Goal: Information Seeking & Learning: Learn about a topic

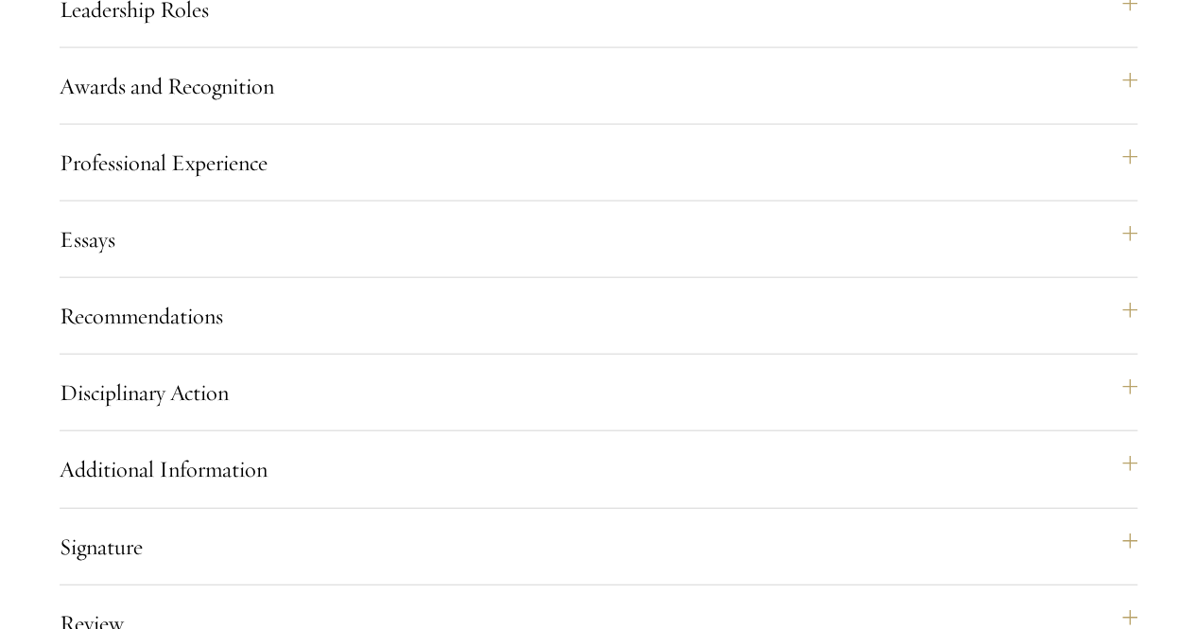
scroll to position [2054, 0]
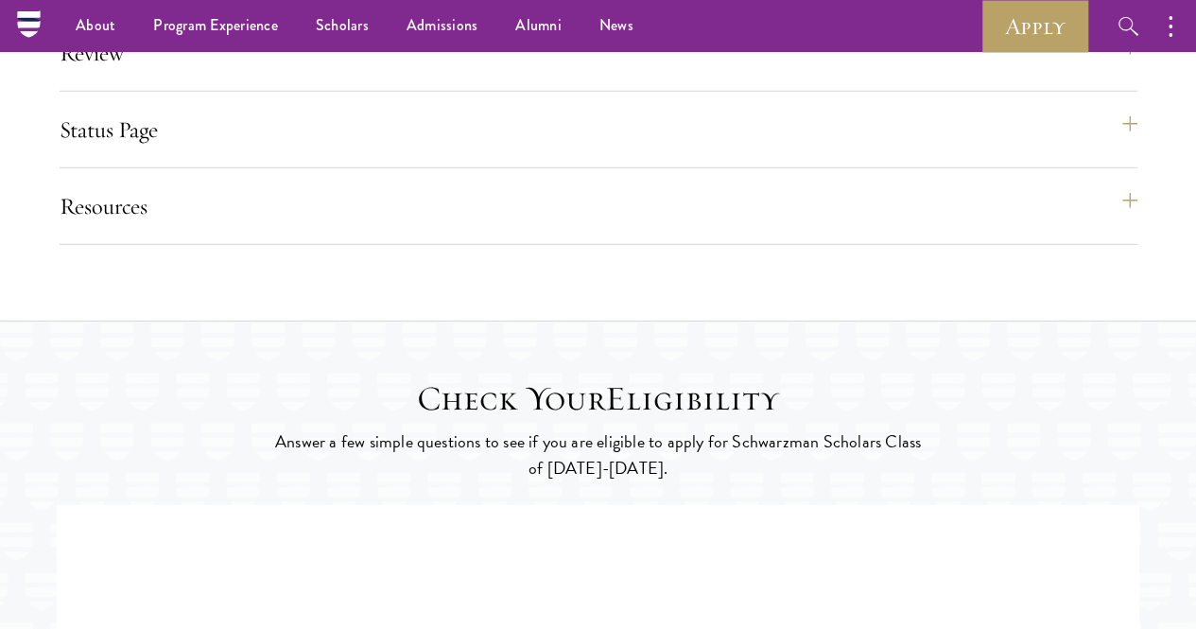
scroll to position [2622, 0]
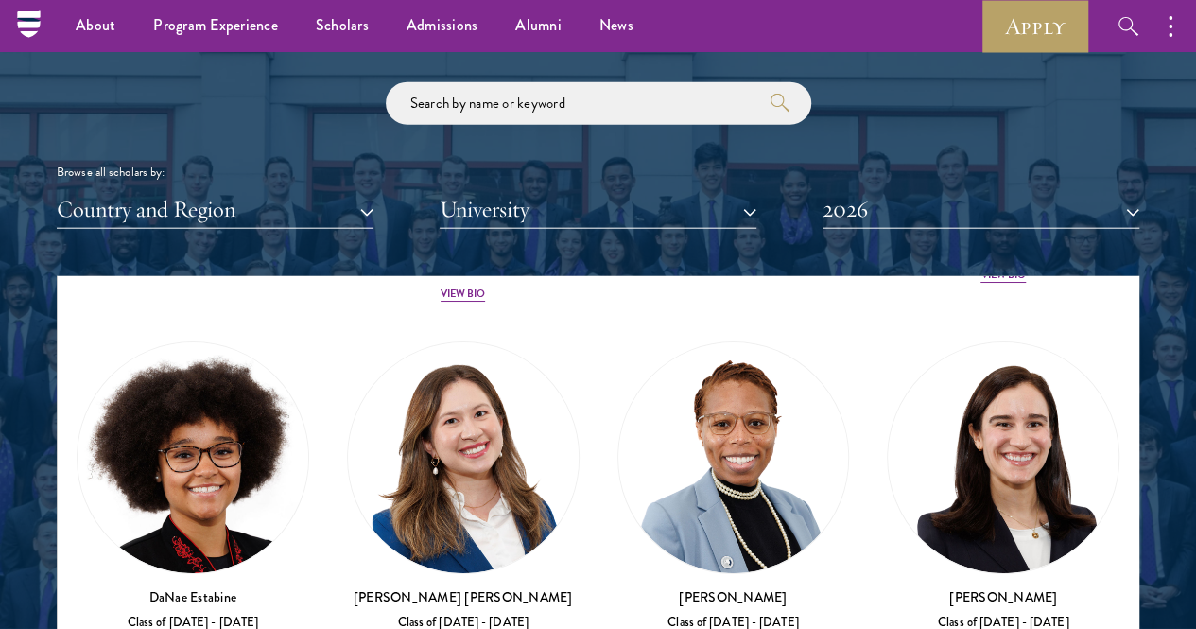
scroll to position [3668, 0]
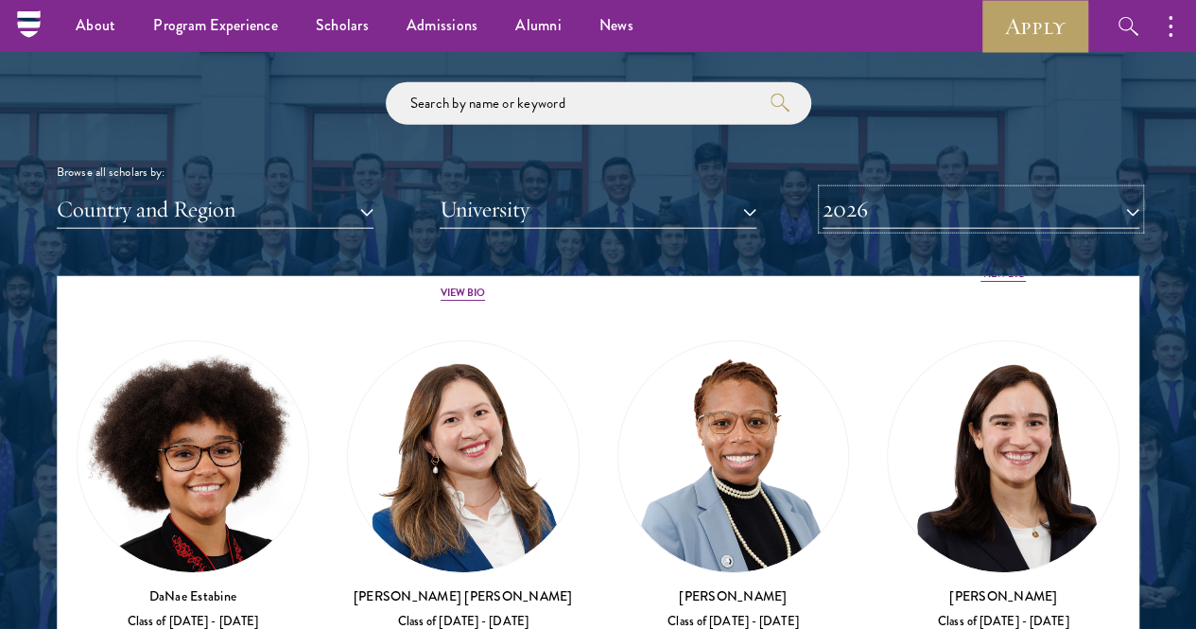
click at [908, 190] on button "2026" at bounding box center [981, 209] width 317 height 39
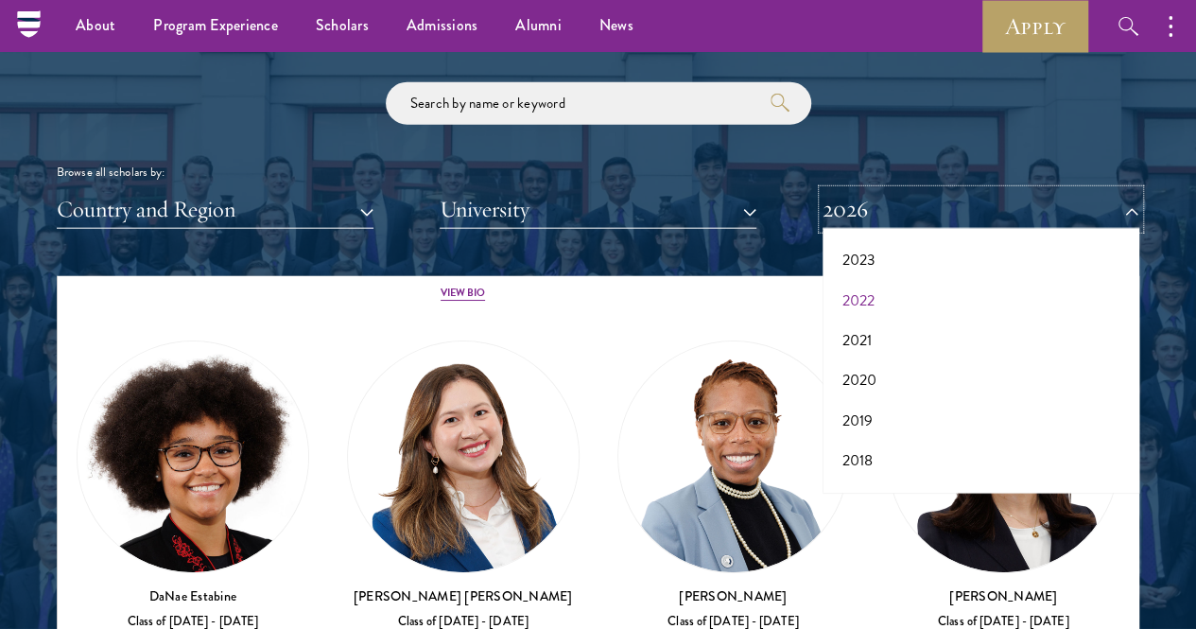
scroll to position [165, 0]
click at [854, 359] on button "2020" at bounding box center [980, 379] width 305 height 40
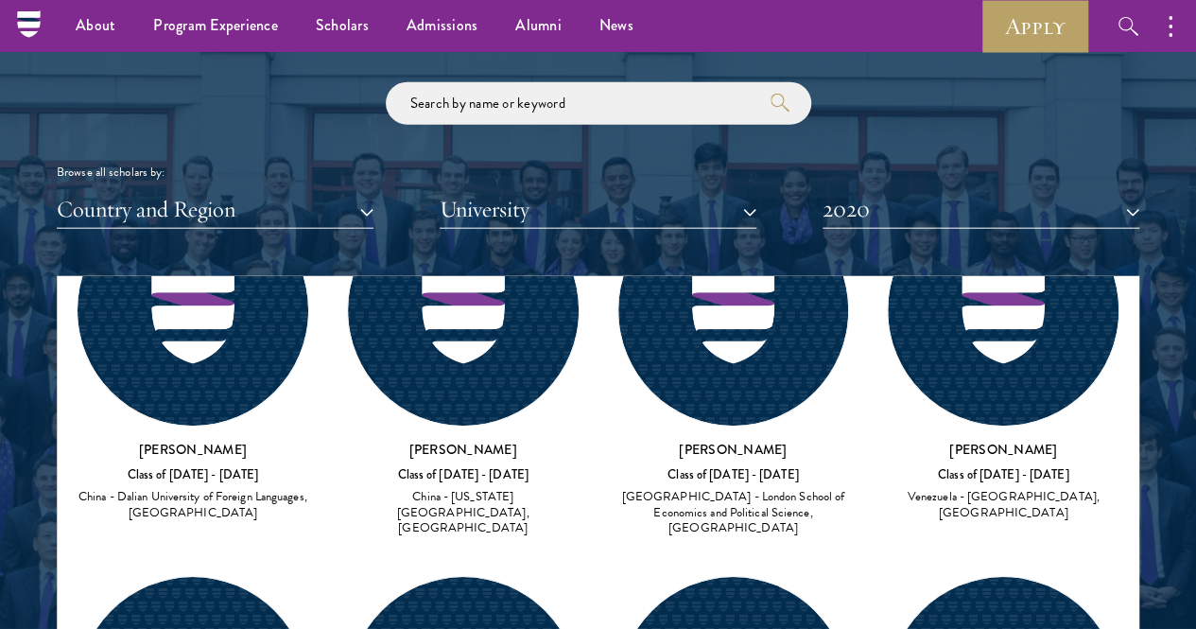
scroll to position [3539, 0]
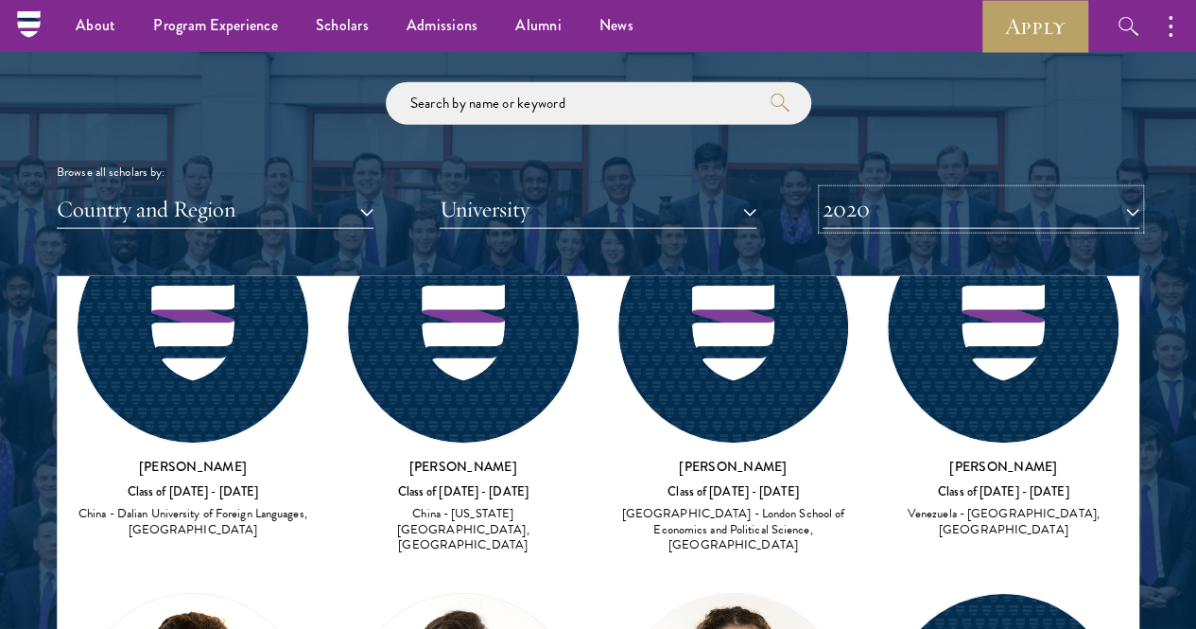
click at [885, 190] on button "2020" at bounding box center [981, 209] width 317 height 39
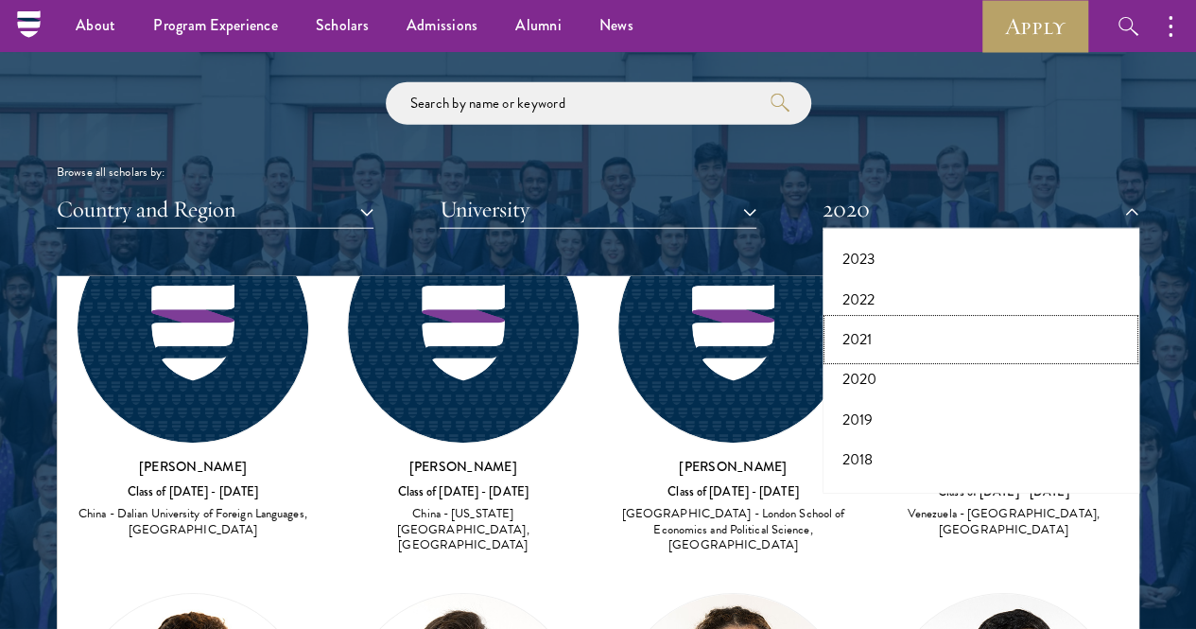
click at [858, 320] on button "2021" at bounding box center [980, 340] width 305 height 40
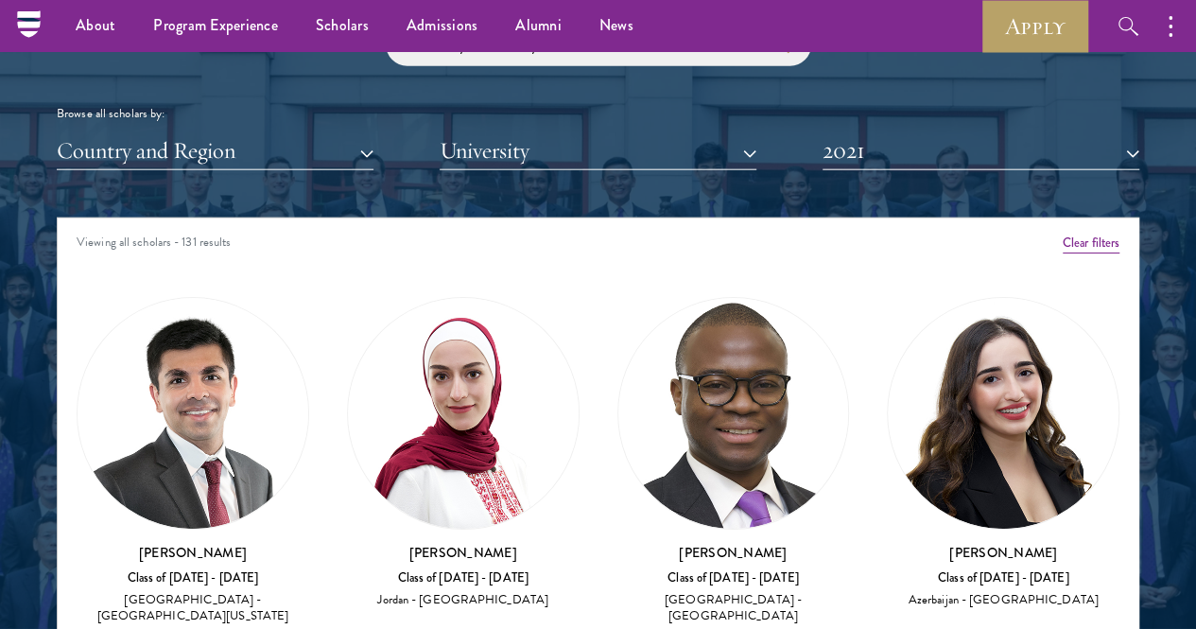
scroll to position [2242, 0]
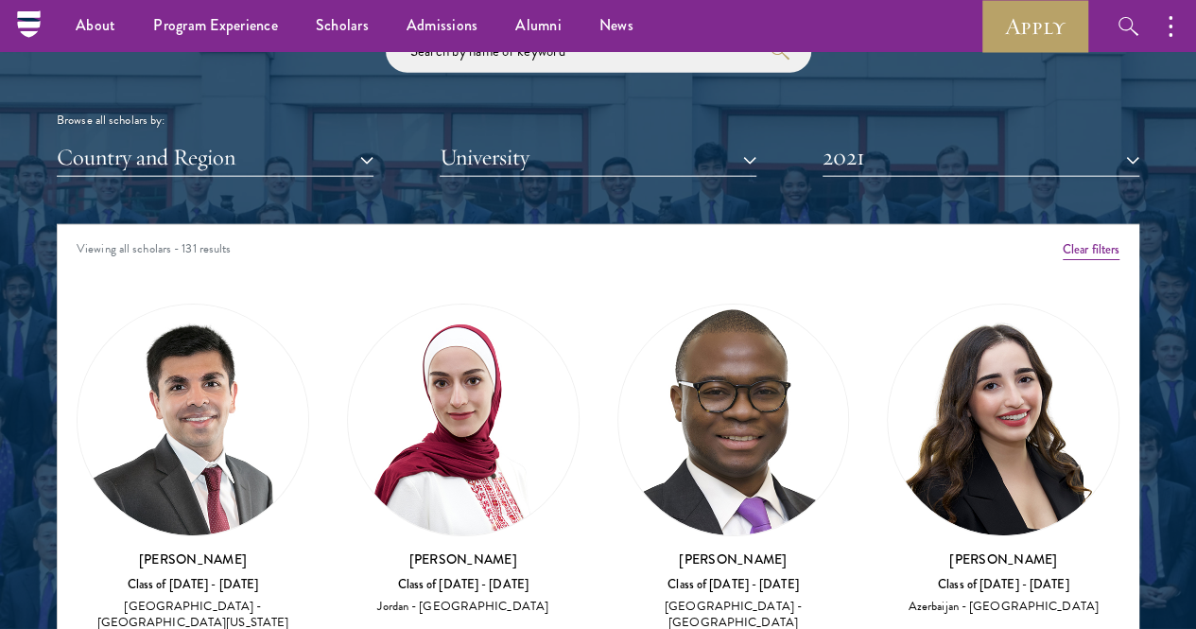
click at [208, 225] on div "Viewing all scholars - 131 results" at bounding box center [598, 251] width 1081 height 53
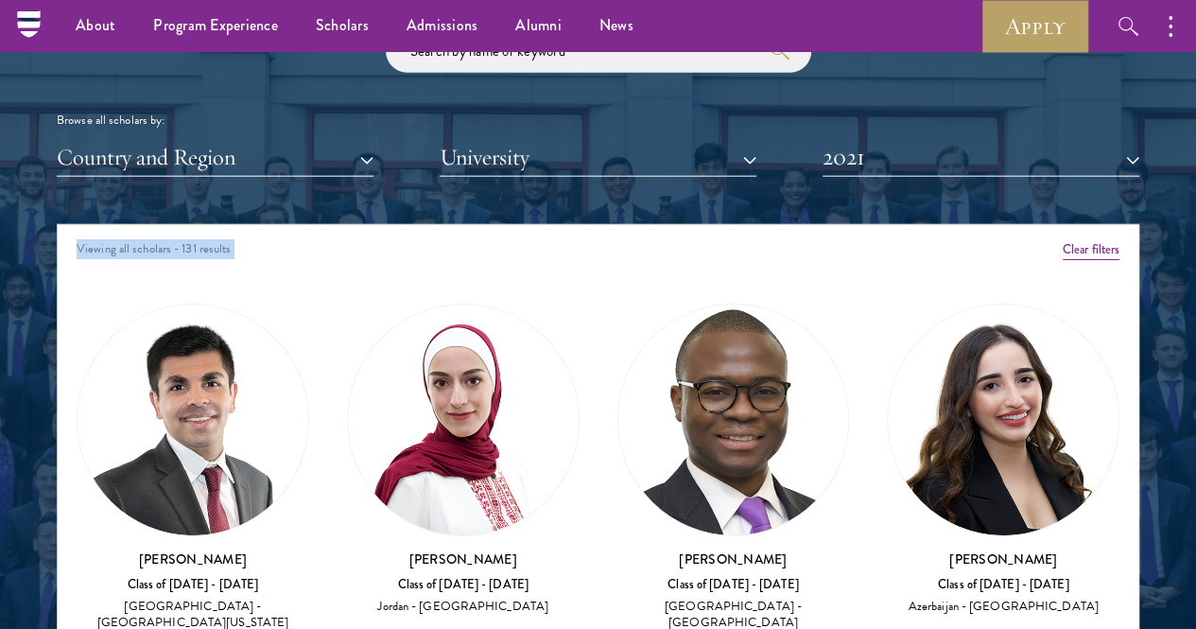
click at [302, 225] on div "Viewing all scholars - 131 results" at bounding box center [598, 251] width 1081 height 53
click at [980, 138] on button "2021" at bounding box center [981, 157] width 317 height 39
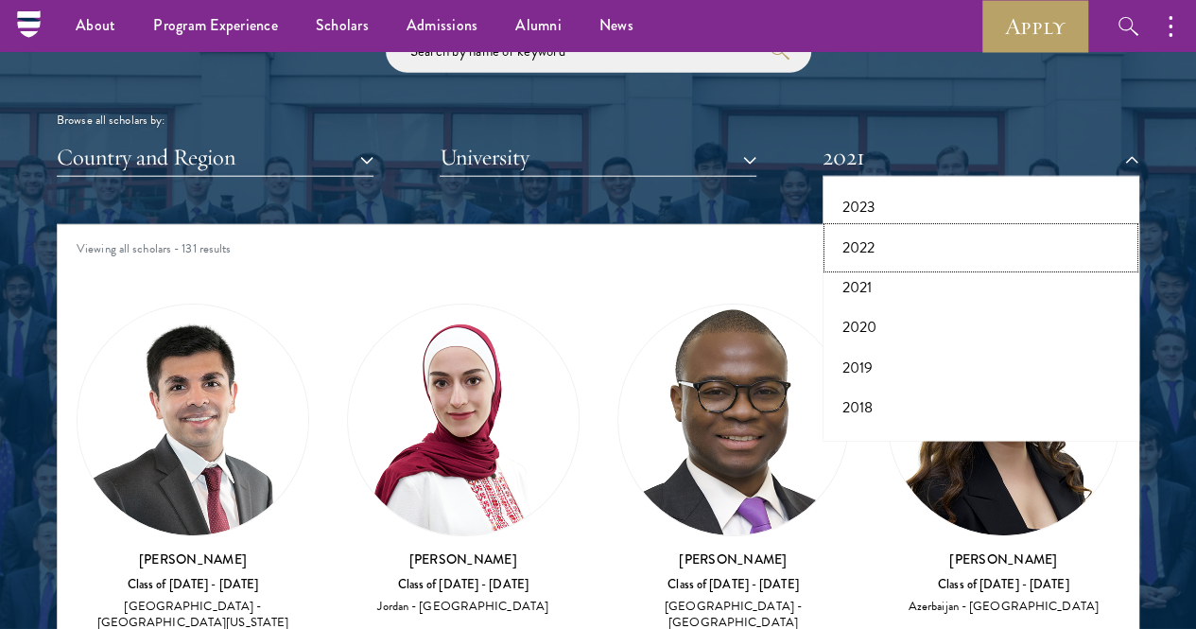
click at [838, 228] on button "2022" at bounding box center [980, 248] width 305 height 40
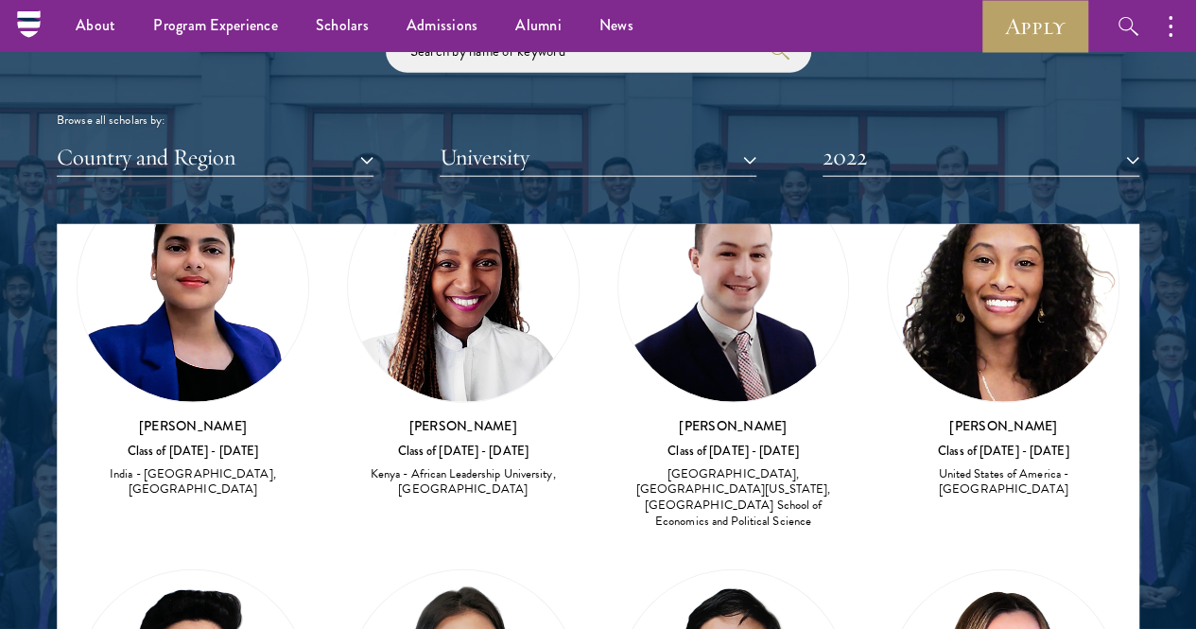
scroll to position [6077, 0]
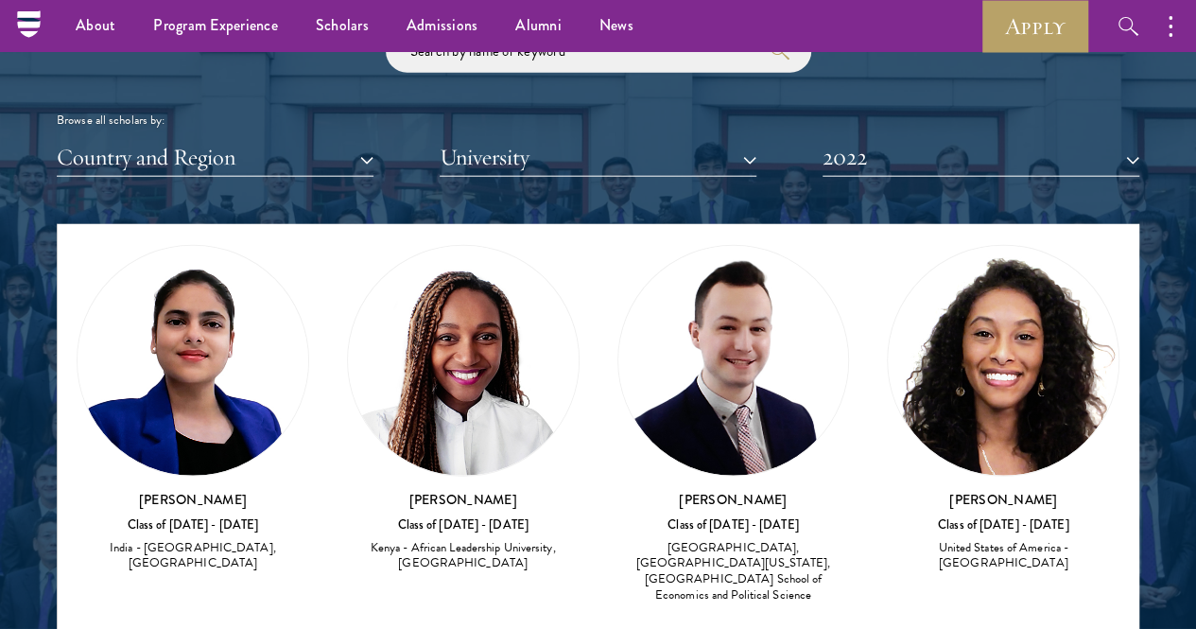
scroll to position [6129, 0]
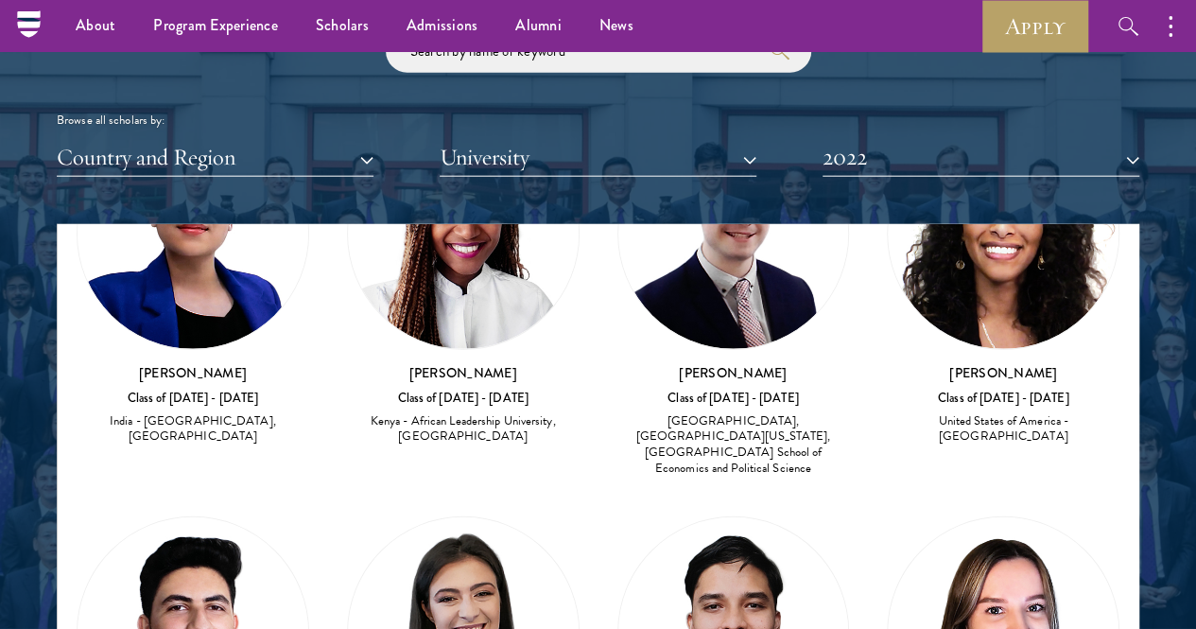
drag, startPoint x: 174, startPoint y: 379, endPoint x: 263, endPoint y: 407, distance: 93.3
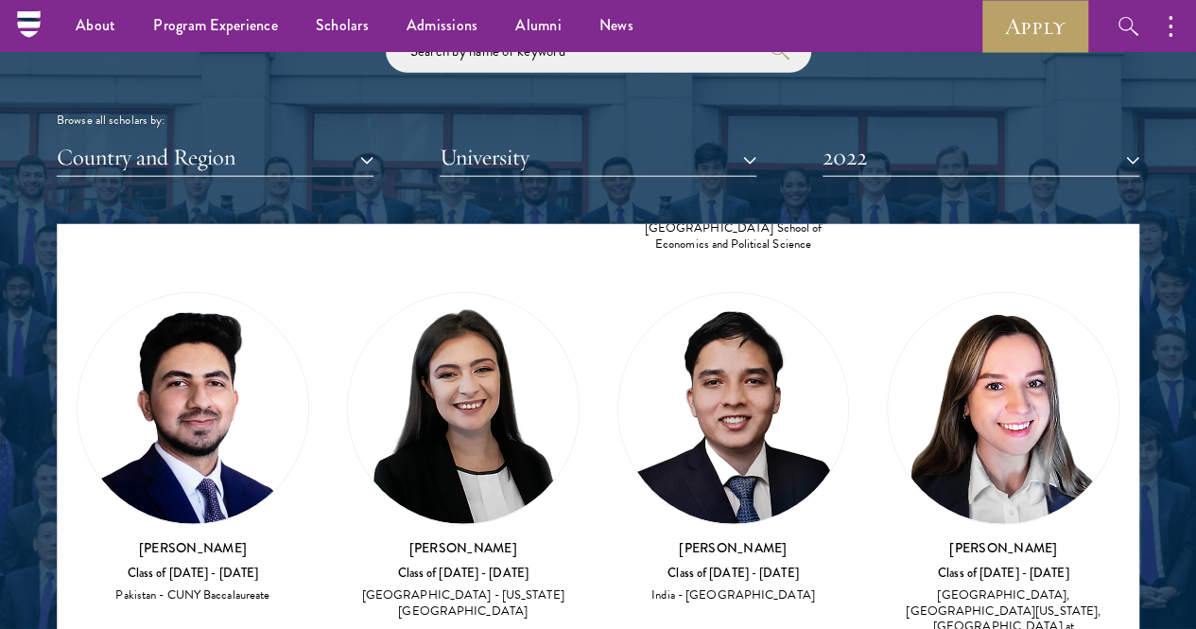
scroll to position [6263, 0]
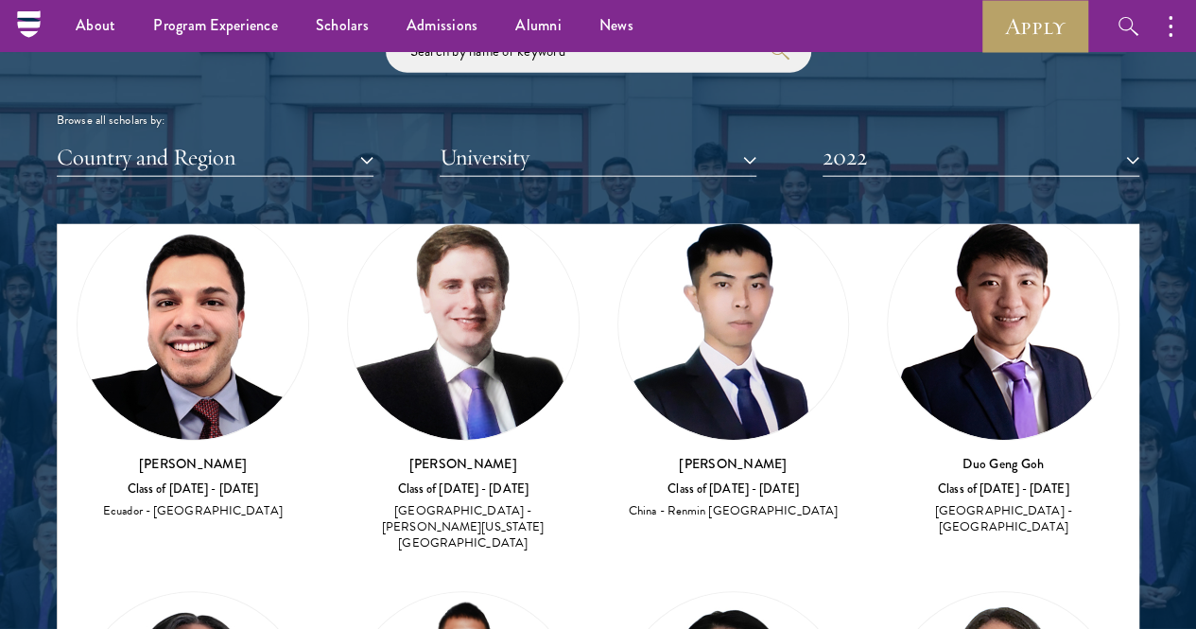
scroll to position [6136, 0]
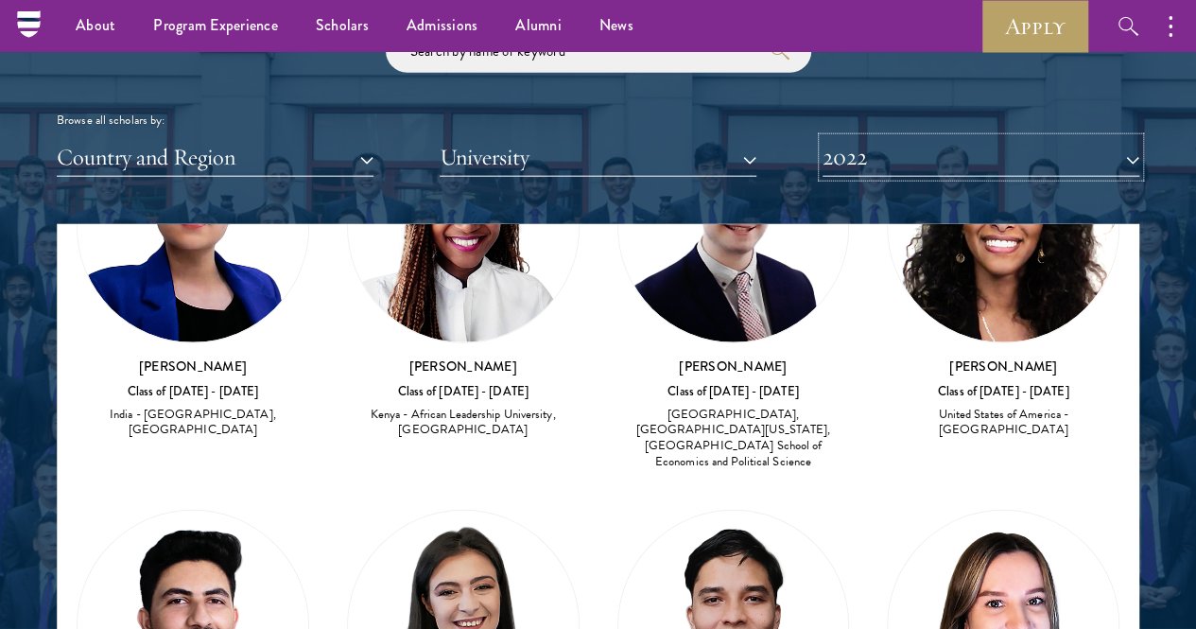
click at [927, 138] on button "2022" at bounding box center [981, 157] width 317 height 39
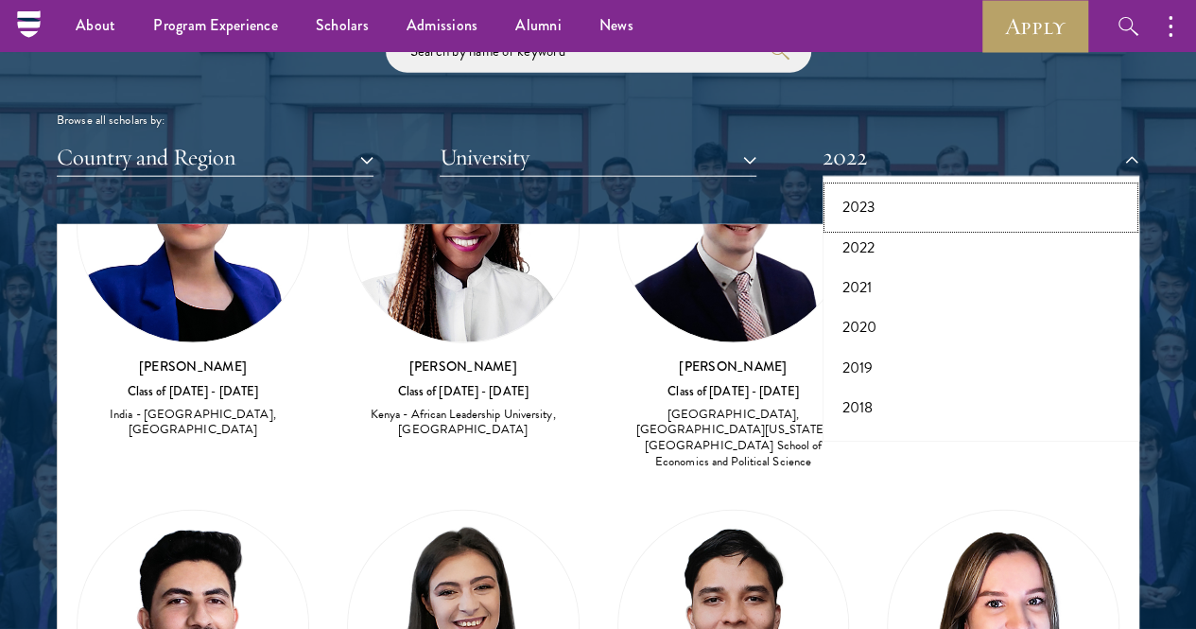
click at [855, 187] on button "2023" at bounding box center [980, 207] width 305 height 40
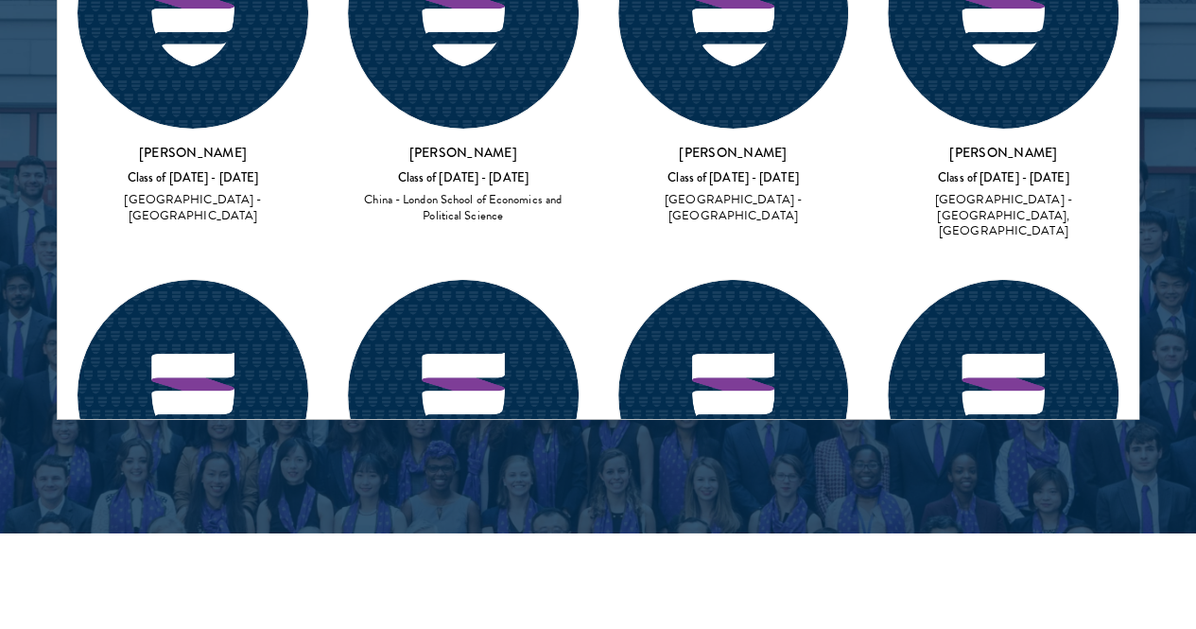
scroll to position [3033, 0]
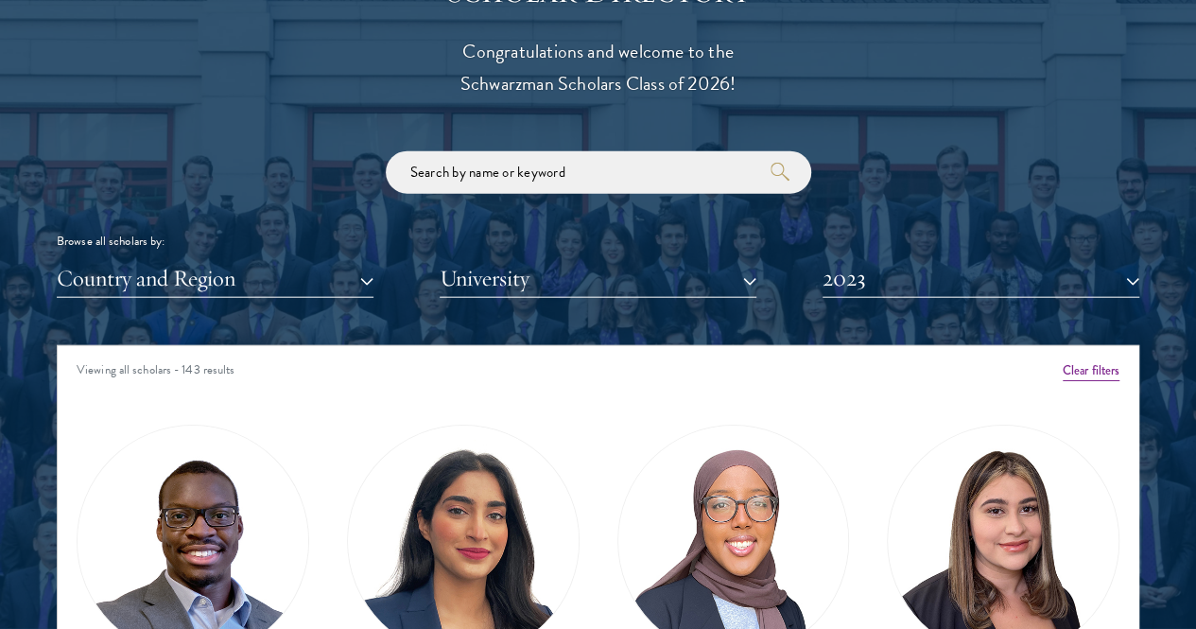
scroll to position [92, 0]
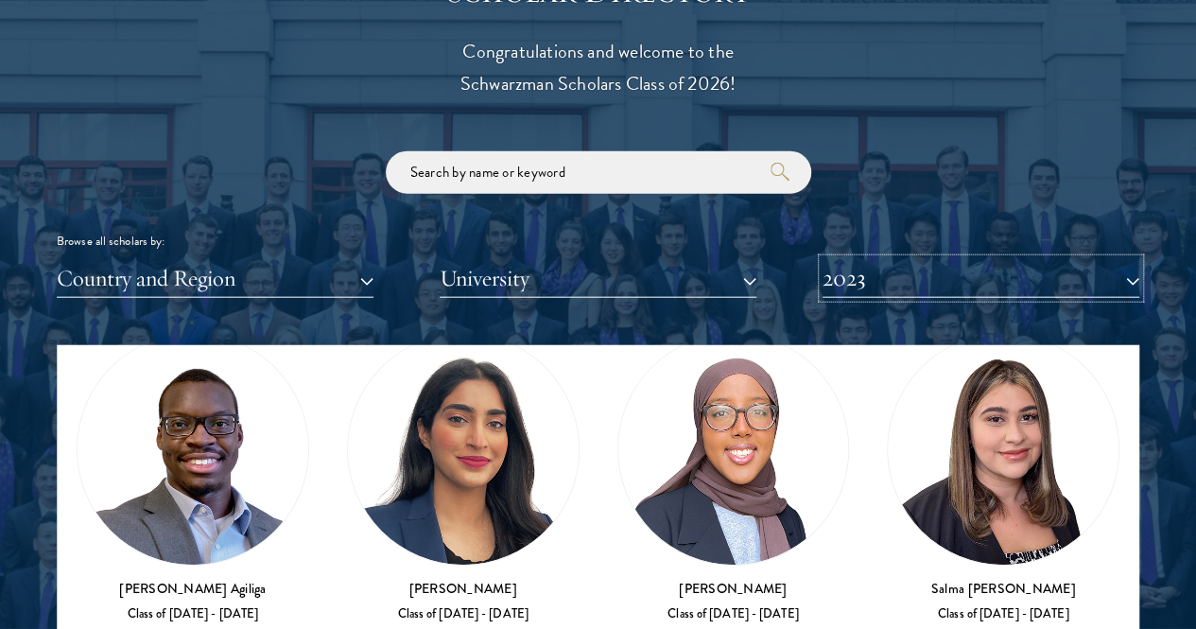
click at [923, 259] on button "2023" at bounding box center [981, 278] width 317 height 39
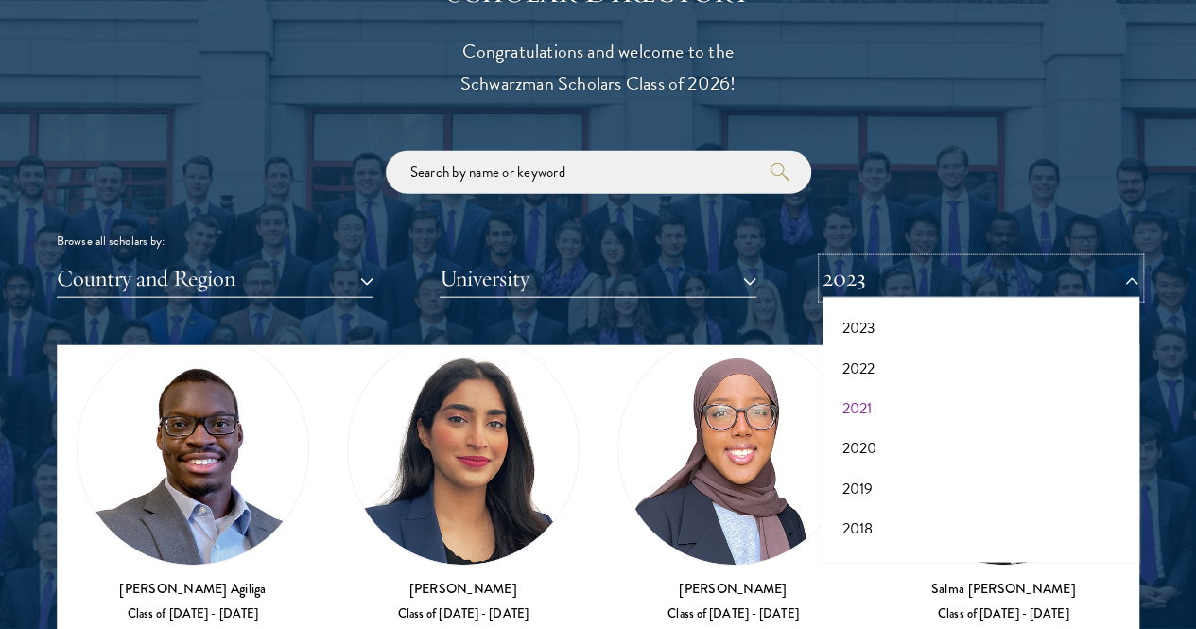
scroll to position [0, 0]
click at [881, 353] on button "2026" at bounding box center [980, 373] width 305 height 40
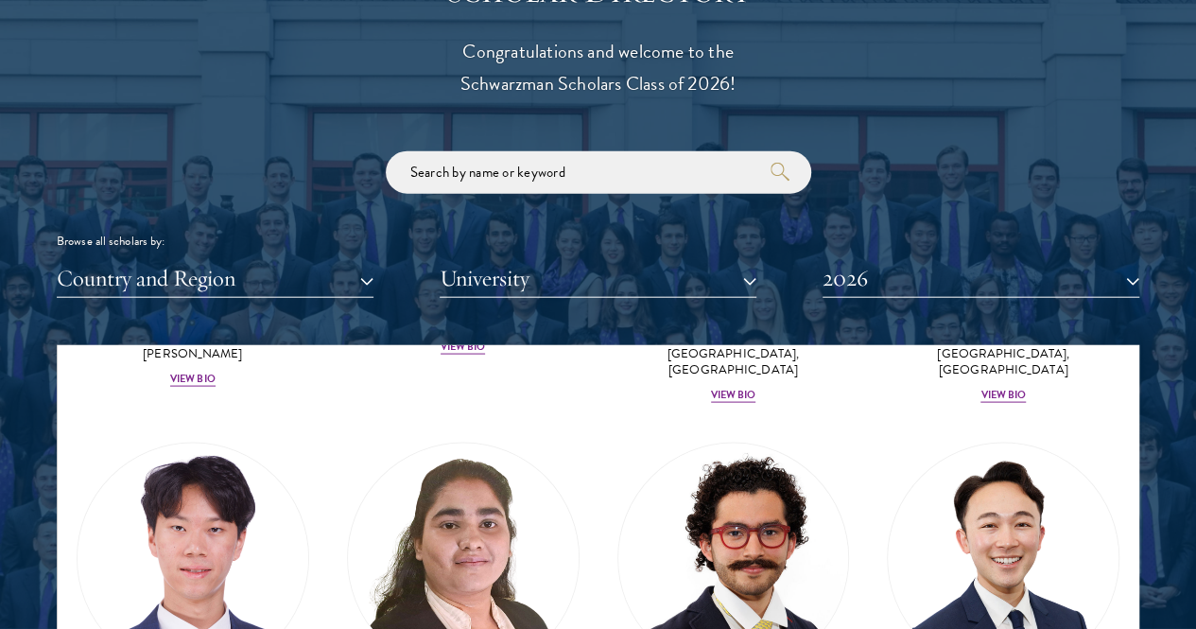
scroll to position [5788, 0]
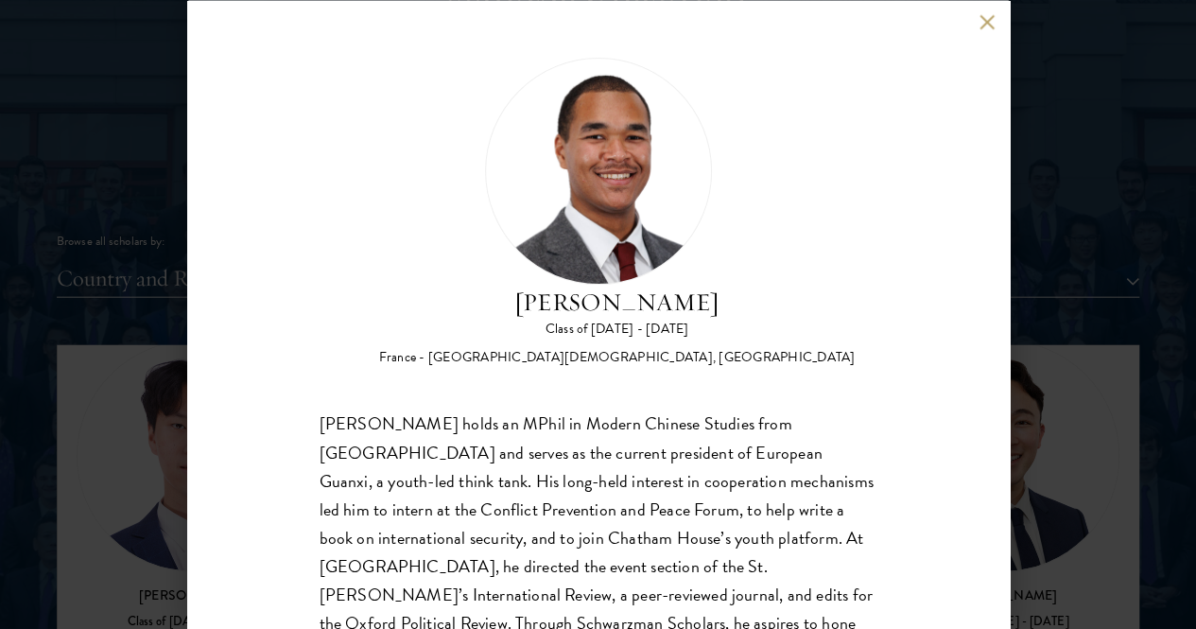
scroll to position [35, 0]
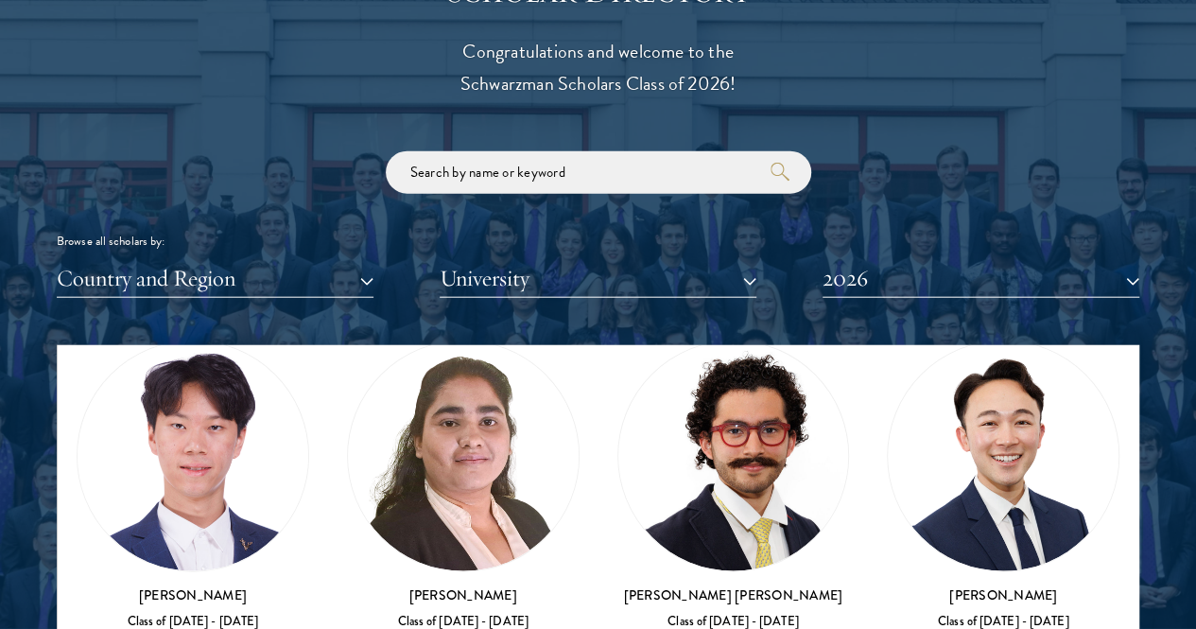
scroll to position [5712, 0]
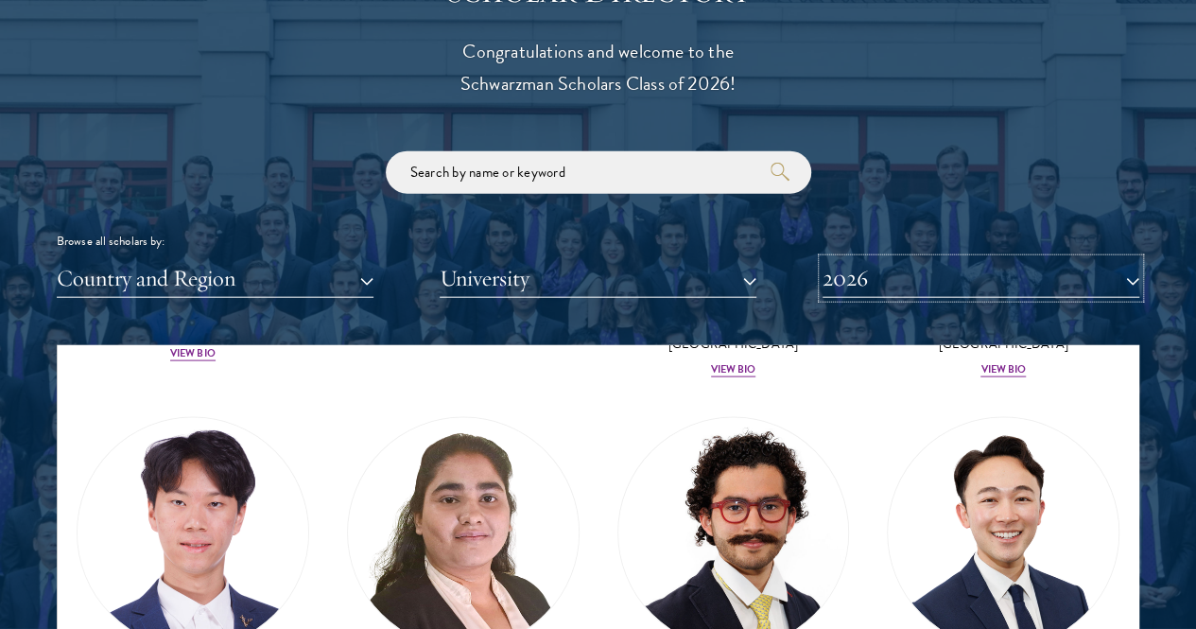
click at [919, 259] on button "2026" at bounding box center [981, 278] width 317 height 39
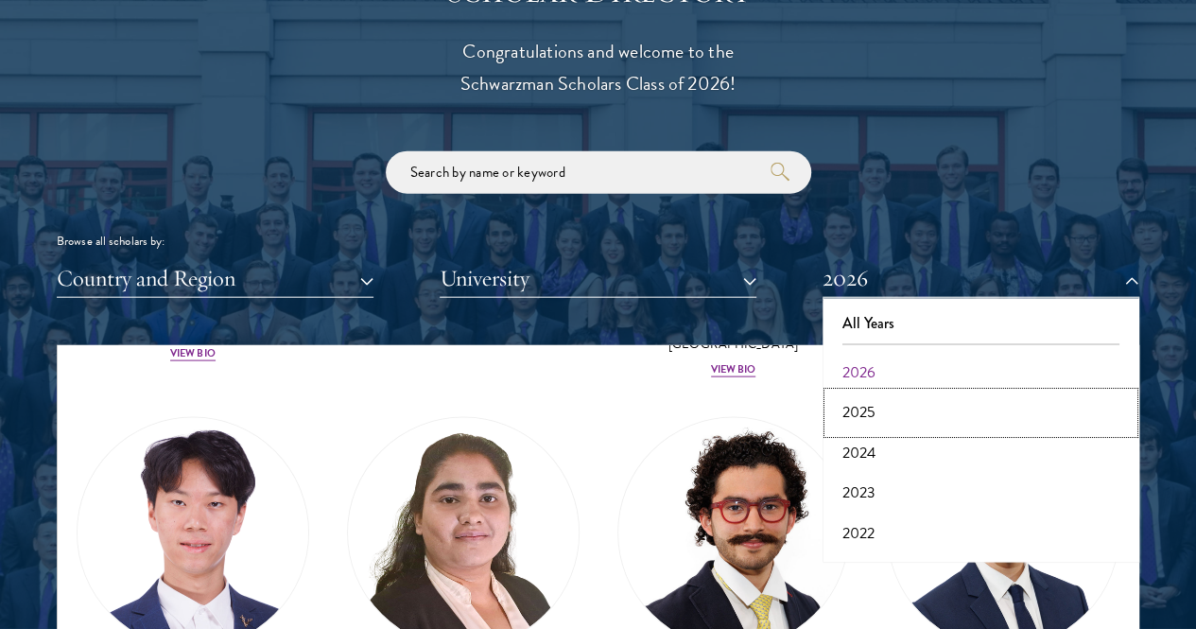
click at [867, 392] on button "2025" at bounding box center [980, 412] width 305 height 40
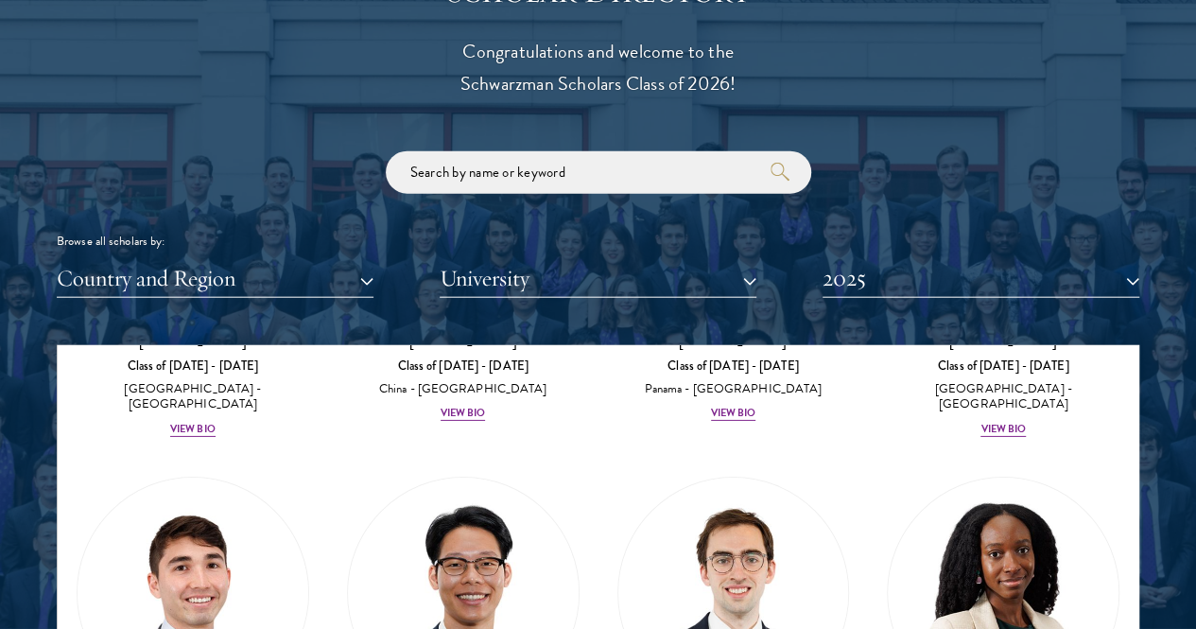
scroll to position [3173, 0]
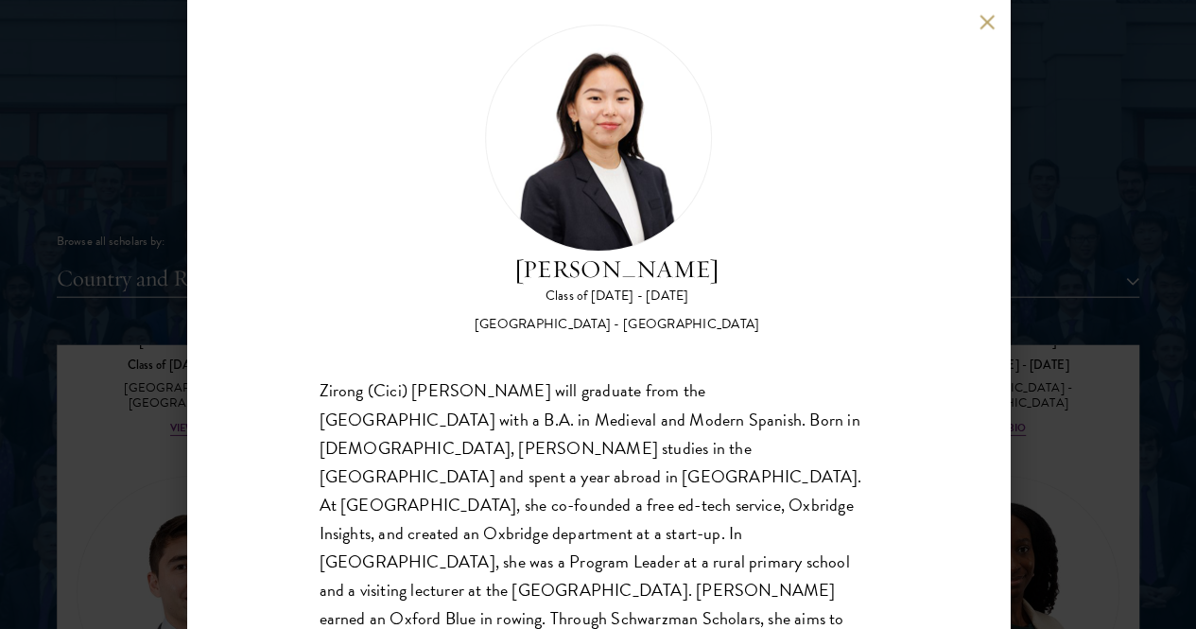
scroll to position [35, 0]
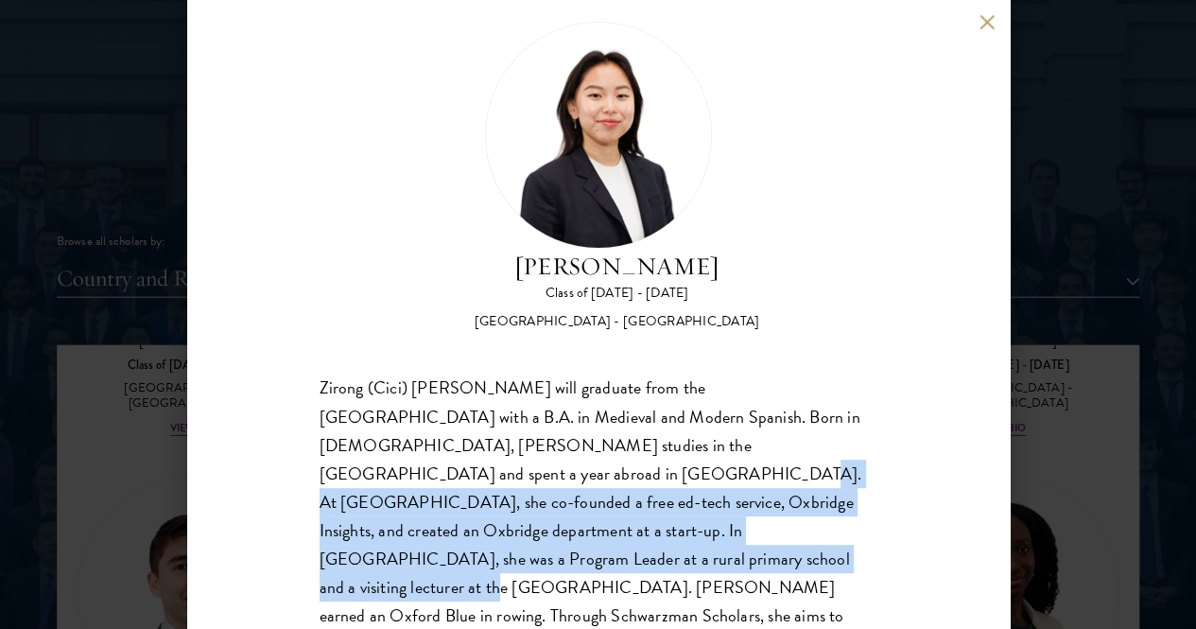
drag, startPoint x: 394, startPoint y: 407, endPoint x: 502, endPoint y: 502, distance: 144.0
click at [502, 502] on div "Zirong (Cici) [PERSON_NAME] will graduate from the [GEOGRAPHIC_DATA] with a B.A…" at bounding box center [599, 530] width 558 height 313
click at [478, 390] on div "Zirong (Cici) [PERSON_NAME] will graduate from the [GEOGRAPHIC_DATA] with a B.A…" at bounding box center [599, 530] width 558 height 313
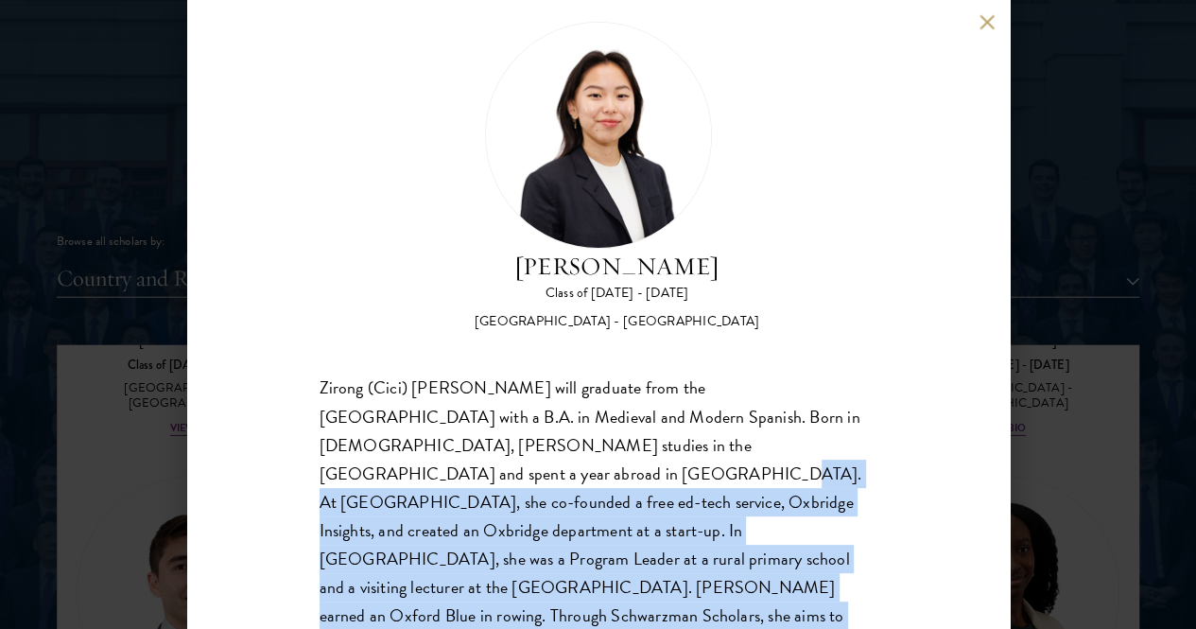
drag, startPoint x: 371, startPoint y: 398, endPoint x: 575, endPoint y: 576, distance: 270.7
click at [575, 576] on div "Zirong Hong Class of [DATE] - [DATE] [GEOGRAPHIC_DATA] - [GEOGRAPHIC_DATA] [PER…" at bounding box center [598, 314] width 823 height 629
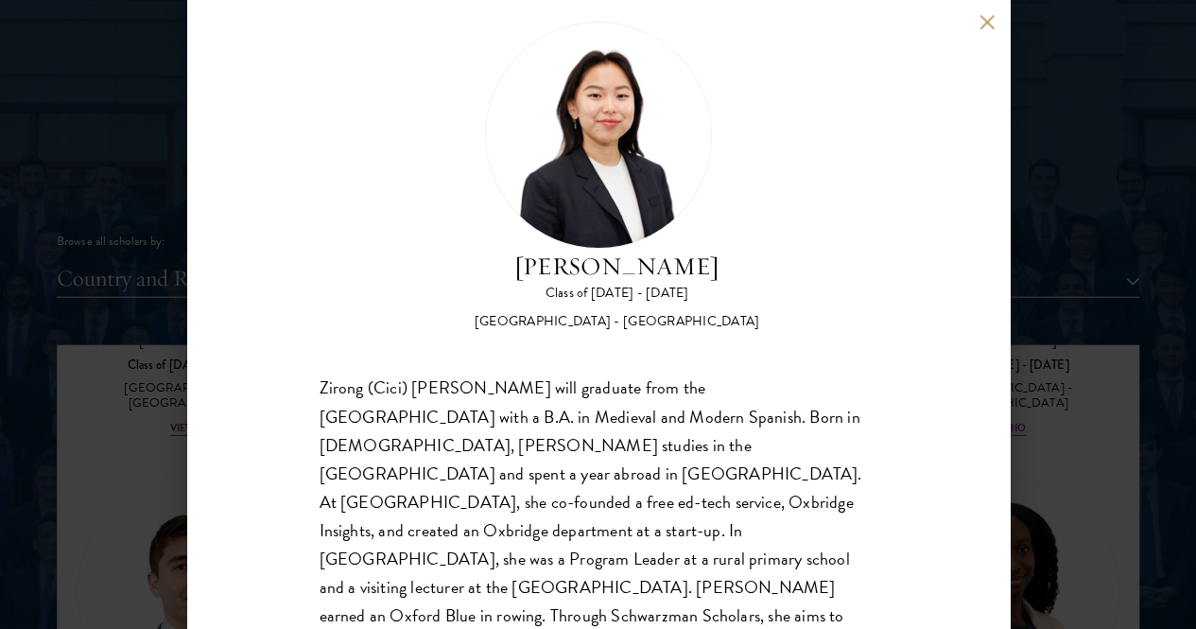
drag, startPoint x: 575, startPoint y: 576, endPoint x: 451, endPoint y: 333, distance: 272.7
click at [451, 374] on div "Zirong (Cici) [PERSON_NAME] will graduate from the [GEOGRAPHIC_DATA] with a B.A…" at bounding box center [599, 530] width 558 height 313
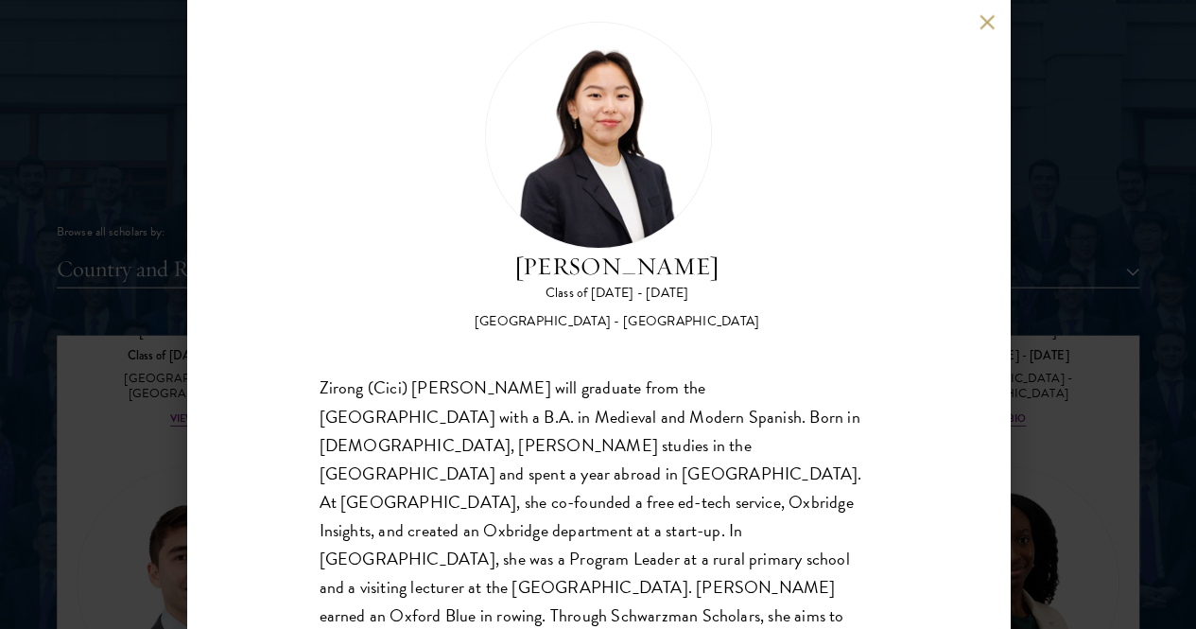
scroll to position [9, 0]
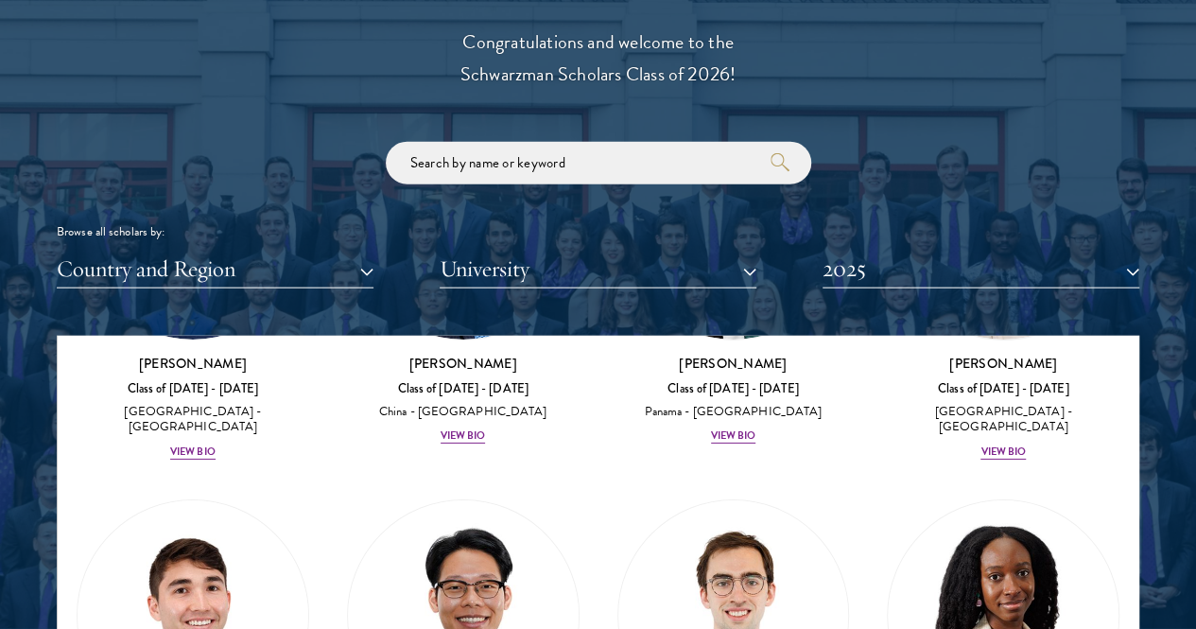
scroll to position [2396, 0]
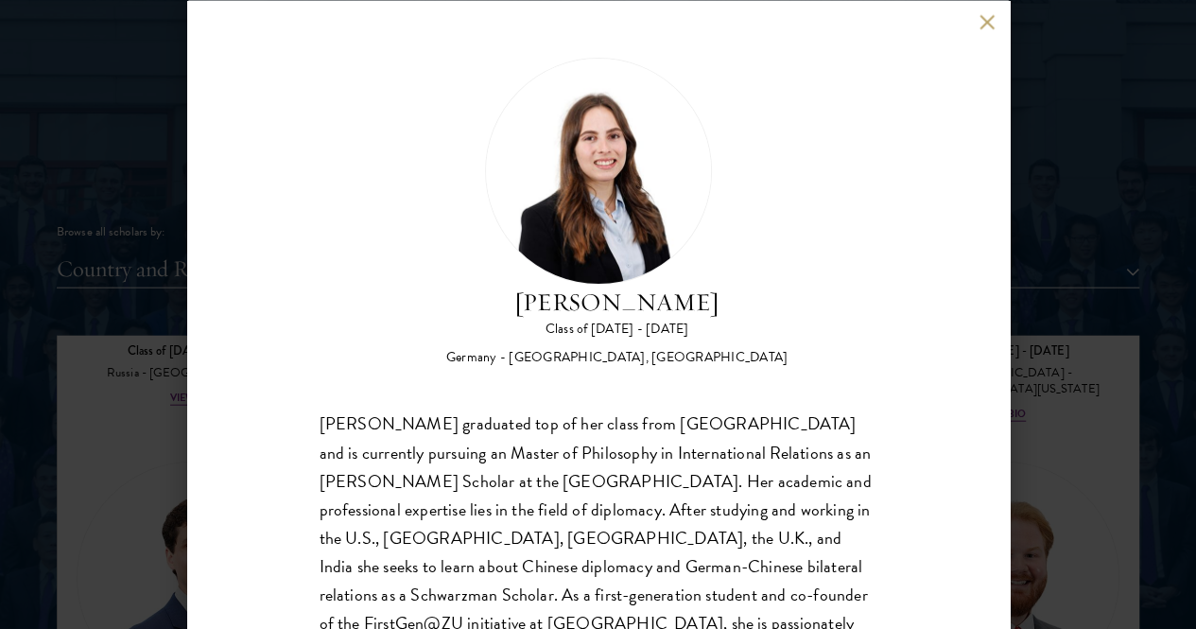
scroll to position [43, 0]
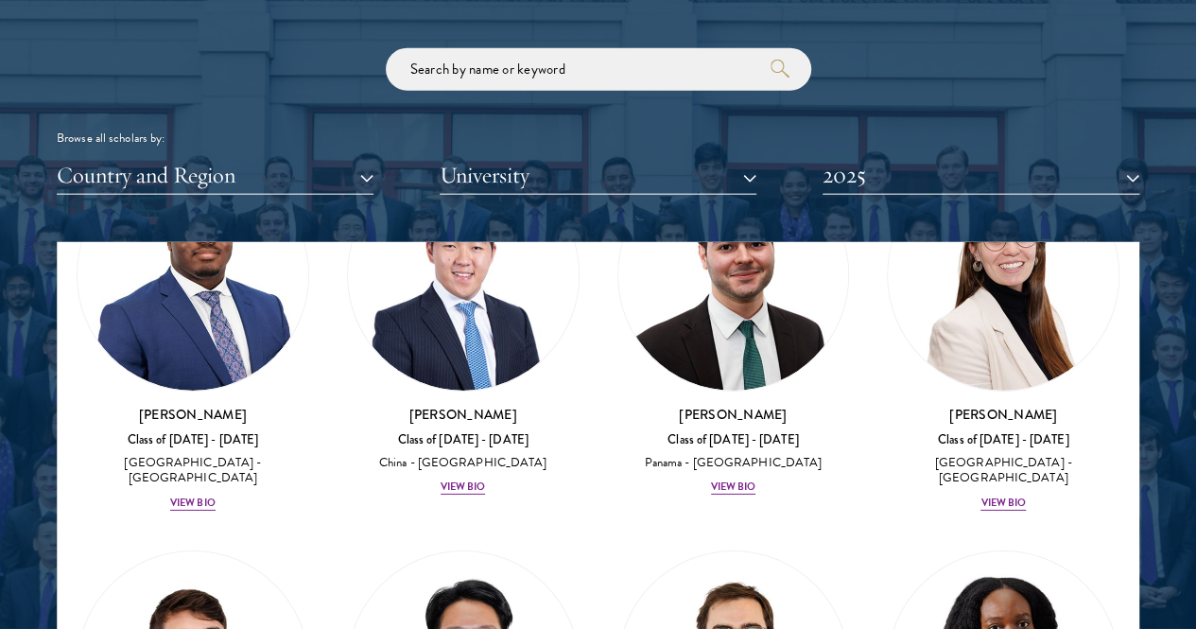
scroll to position [4185, 0]
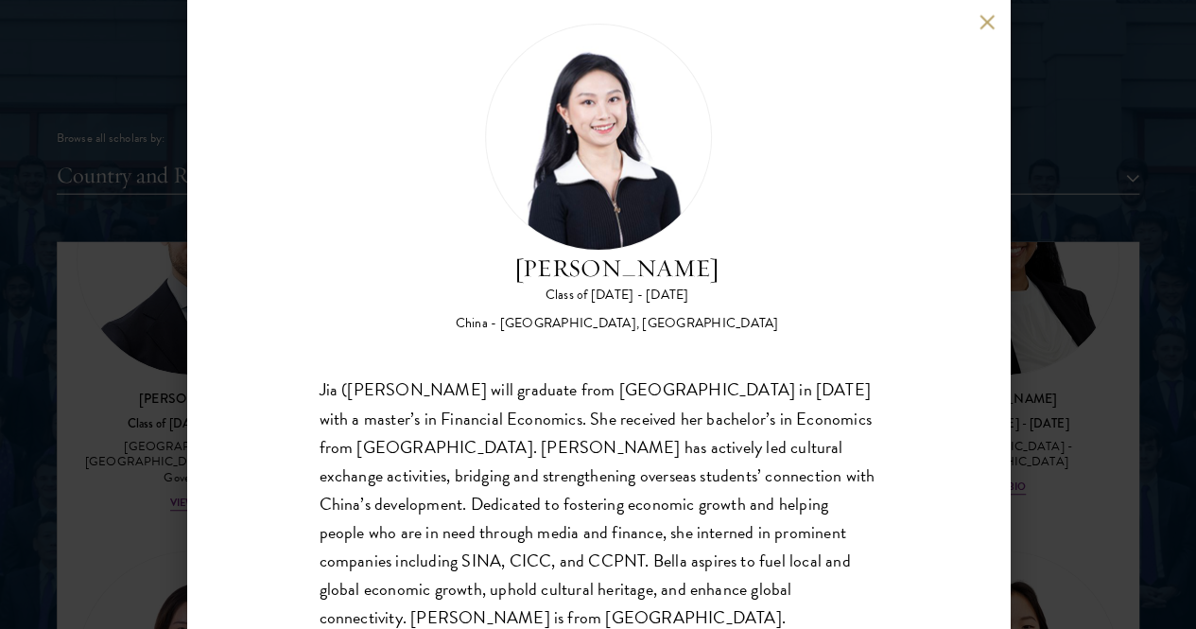
scroll to position [35, 0]
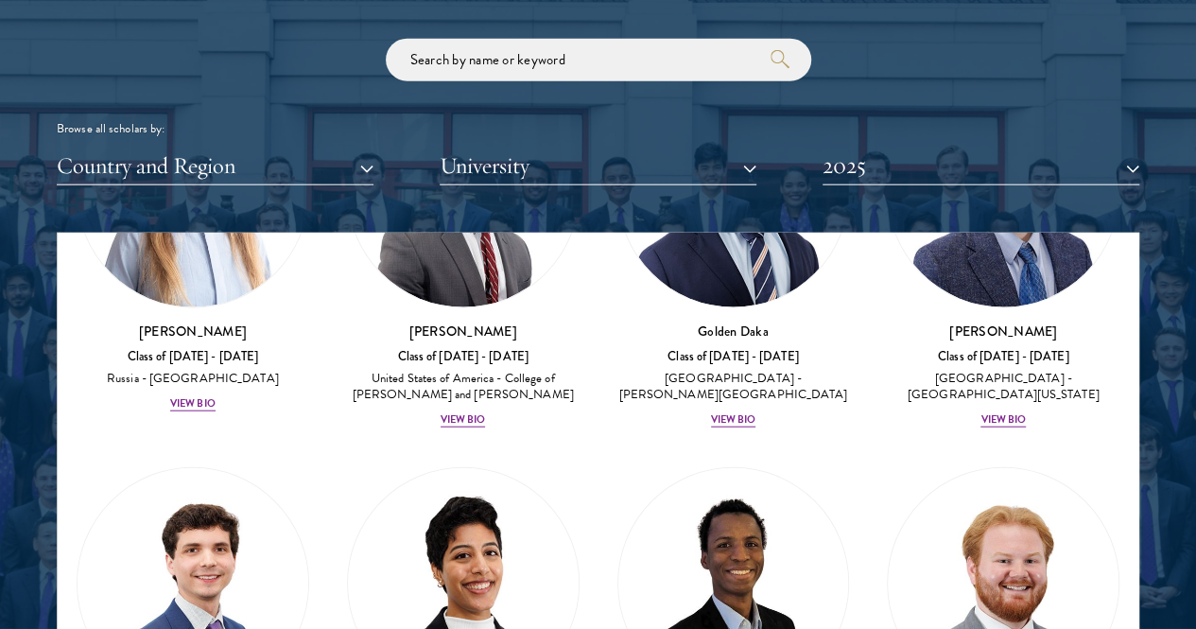
scroll to position [4076, 0]
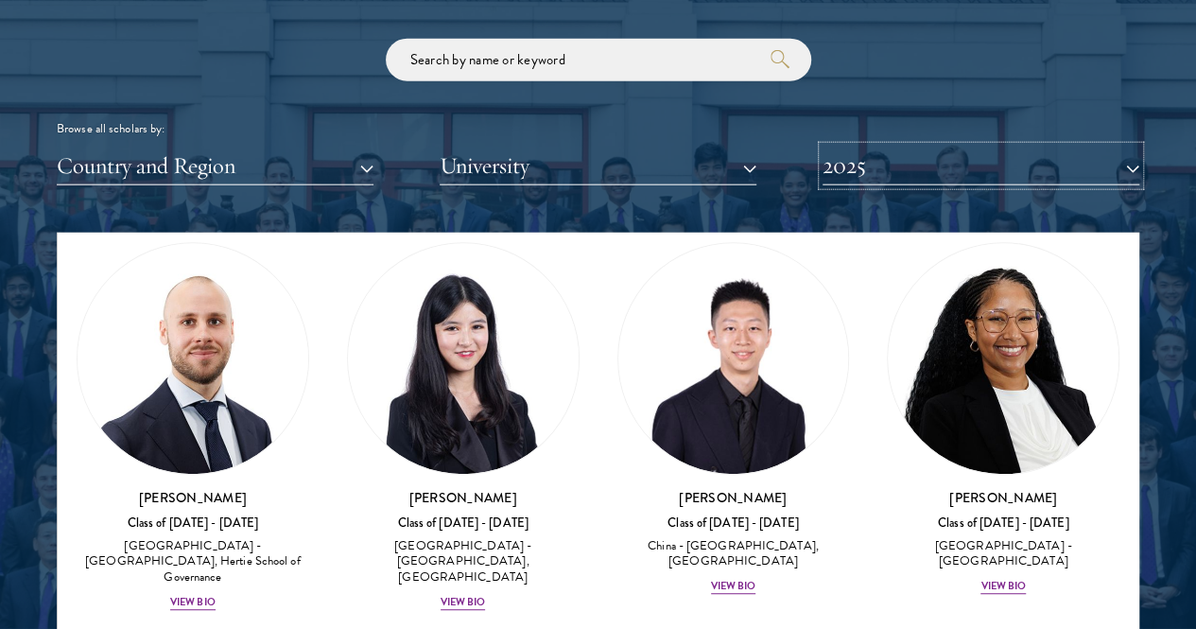
click at [1047, 147] on button "2025" at bounding box center [981, 166] width 317 height 39
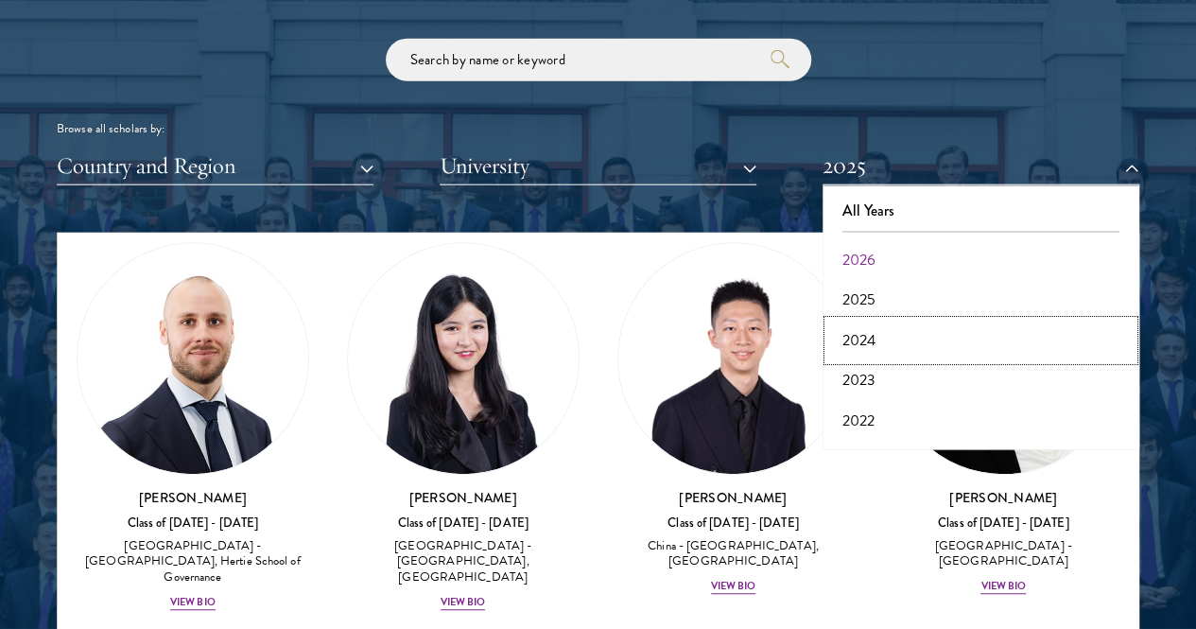
click at [857, 321] on button "2024" at bounding box center [980, 341] width 305 height 40
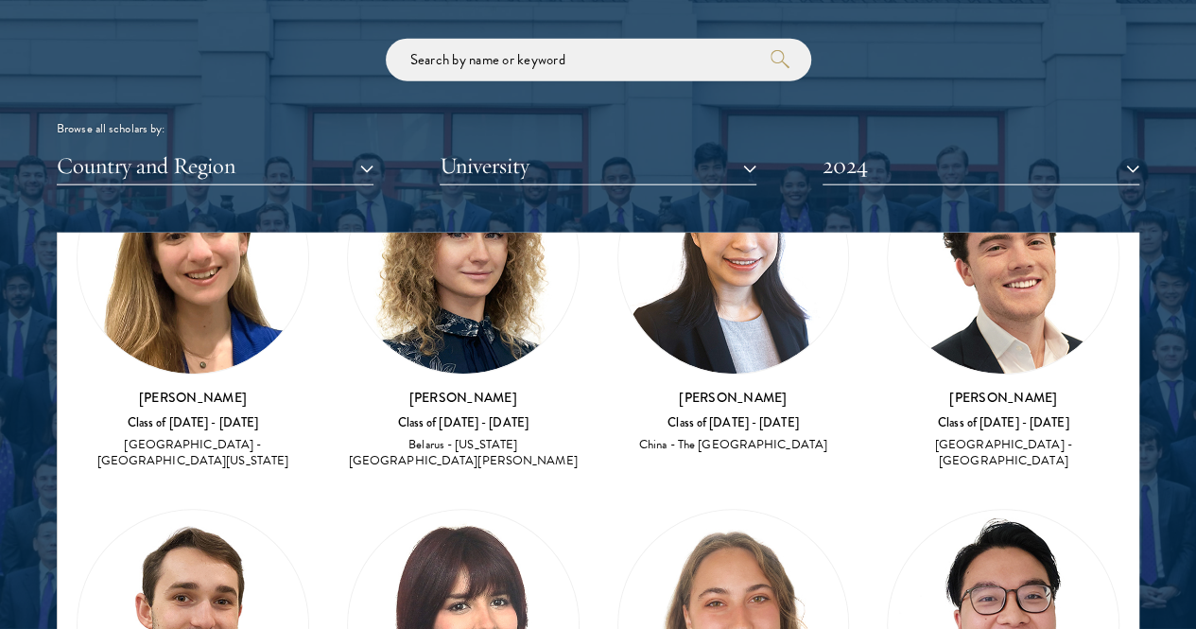
scroll to position [384, 0]
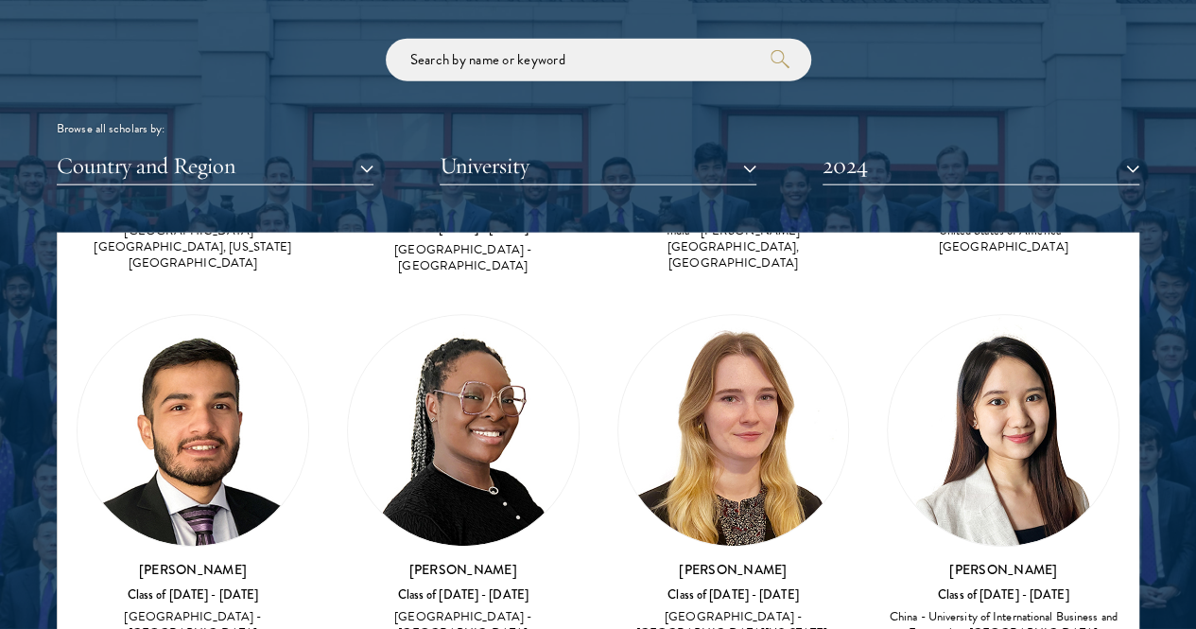
click at [617, 560] on h3 "[PERSON_NAME]" at bounding box center [733, 569] width 233 height 19
click at [618, 315] on img at bounding box center [733, 430] width 231 height 231
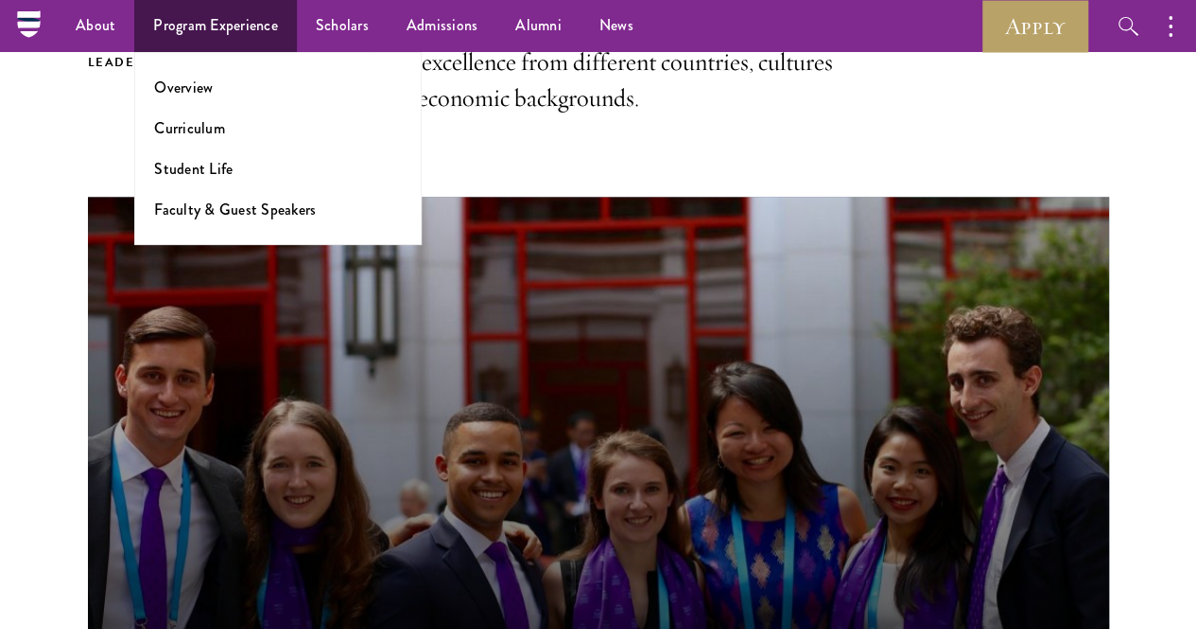
scroll to position [666, 0]
